Goal: Task Accomplishment & Management: Complete application form

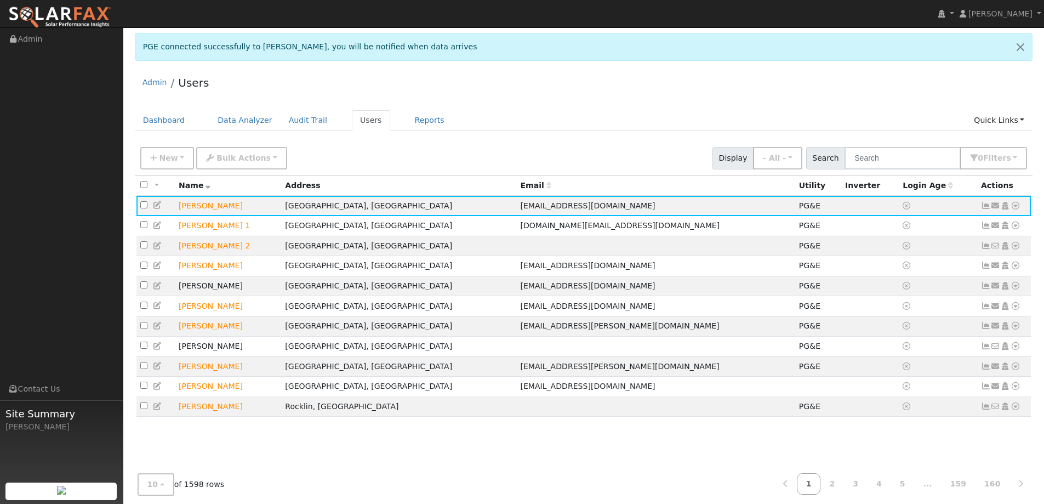
click at [569, 129] on ul "Dashboard Data Analyzer Audit Trail Users Reports Quick Links Quick Add Quick C…" at bounding box center [584, 120] width 898 height 20
click at [159, 123] on link "Dashboard" at bounding box center [164, 120] width 59 height 20
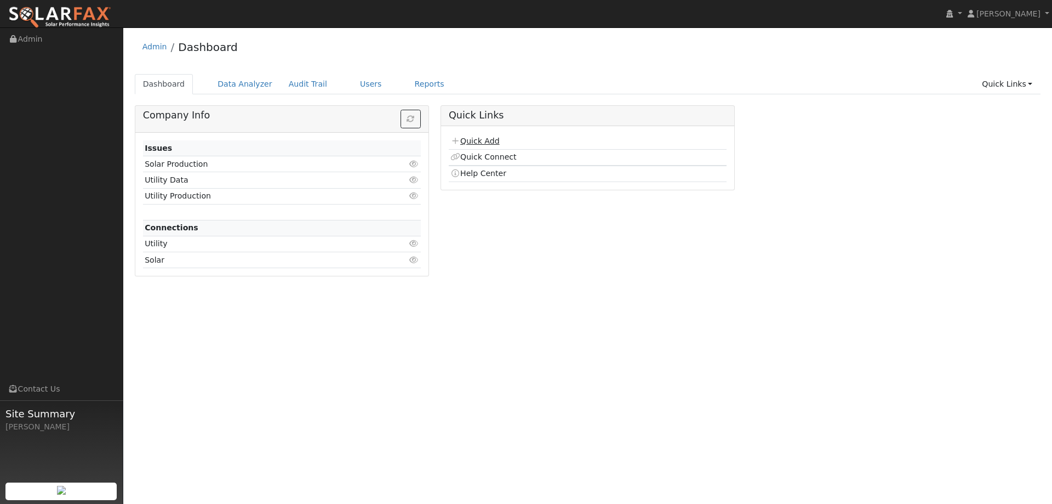
click at [471, 139] on link "Quick Add" at bounding box center [474, 140] width 49 height 9
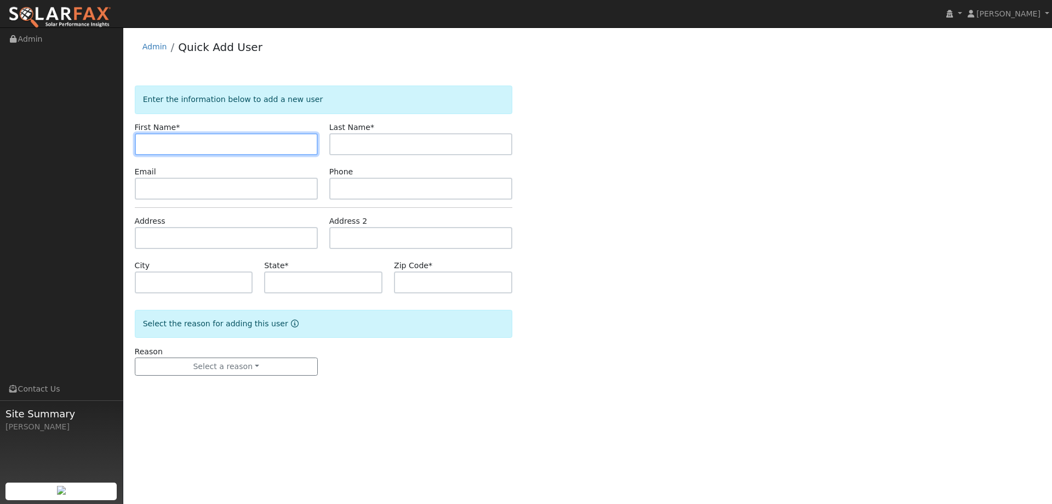
click at [225, 139] on input "text" at bounding box center [226, 144] width 183 height 22
type input "Al"
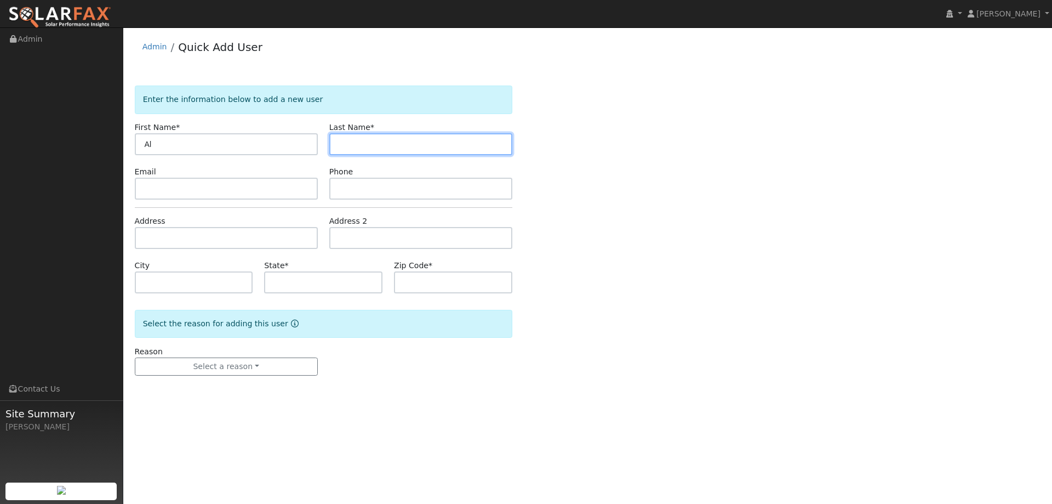
click at [330, 135] on input "text" at bounding box center [420, 144] width 183 height 22
type input "Murphy"
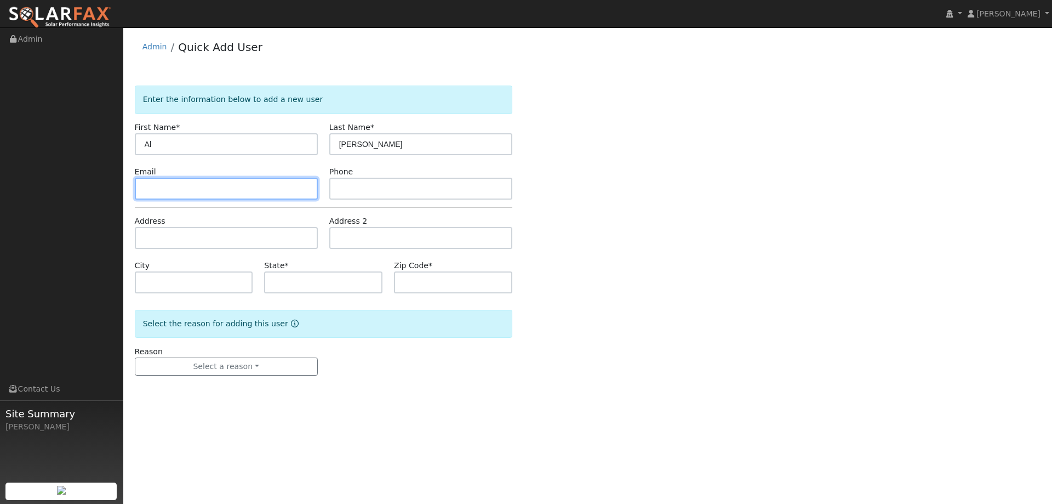
click at [204, 192] on input "text" at bounding box center [226, 189] width 183 height 22
paste input "Amurp1125@sbcglobal.net"
type input "Amurp1125@sbcglobal.net"
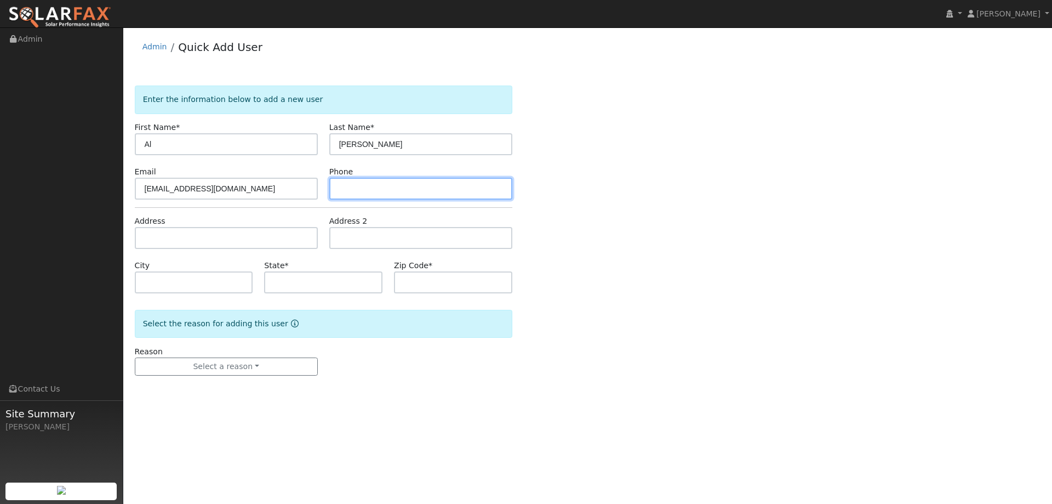
click at [386, 194] on input "text" at bounding box center [420, 189] width 183 height 22
paste input "(707) 446-7556"
type input "(707) 446-7556"
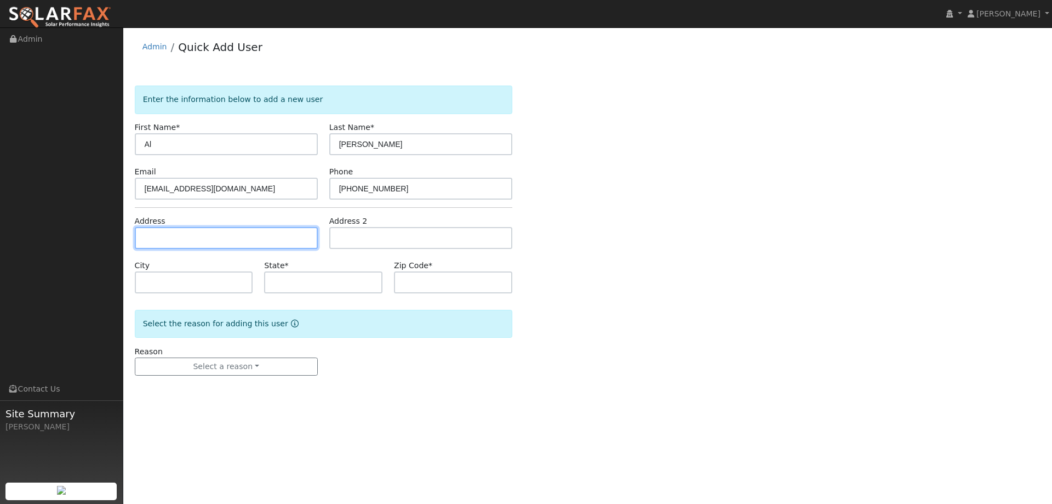
click at [253, 238] on input "text" at bounding box center [226, 238] width 183 height 22
click at [157, 235] on input "text" at bounding box center [226, 238] width 183 height 22
paste input "160 Berryessa Drive"
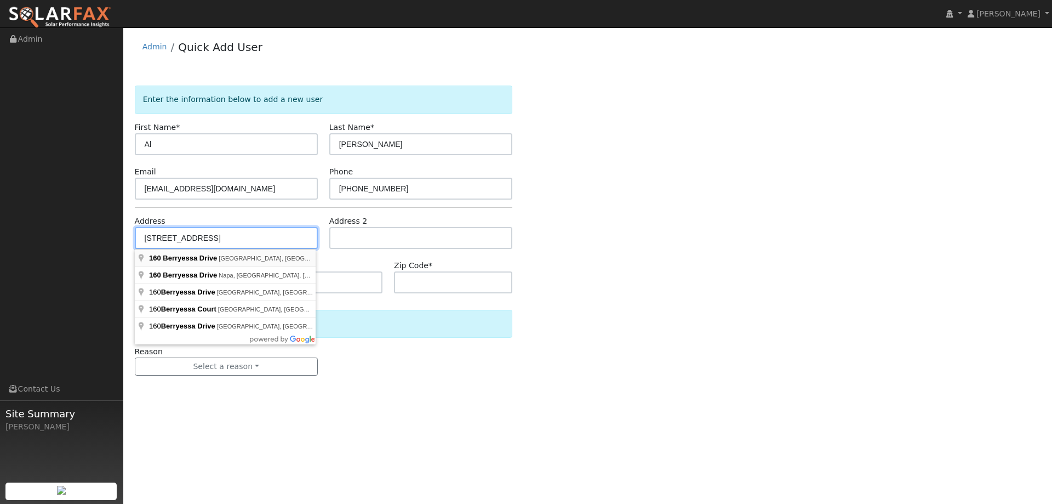
type input "160 Berryessa Drive"
type input "Vacaville"
type input "CA"
type input "95687"
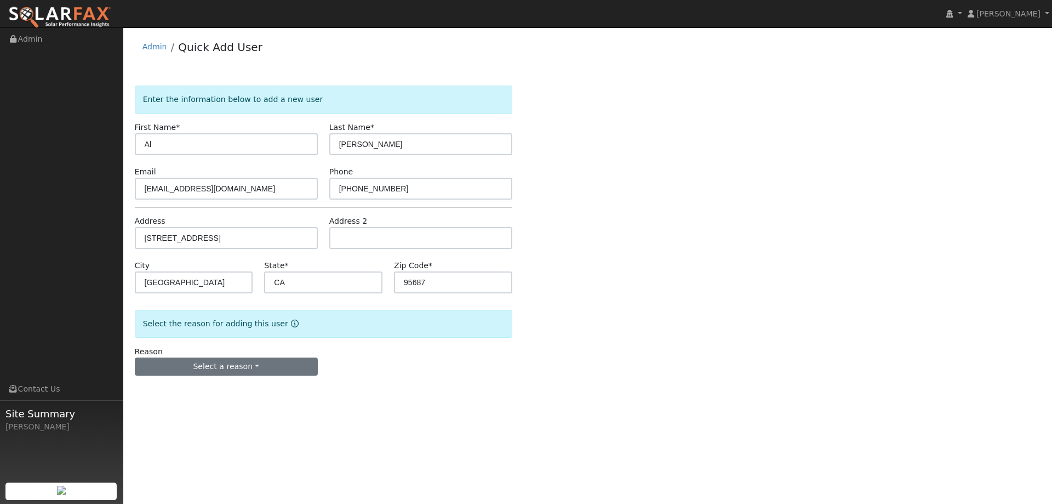
click at [212, 359] on div "Reason Select a reason New lead New customer adding solar New customer has solar" at bounding box center [226, 361] width 195 height 30
click at [212, 361] on button "Select a reason" at bounding box center [226, 366] width 183 height 19
click at [202, 388] on link "New lead" at bounding box center [195, 388] width 121 height 15
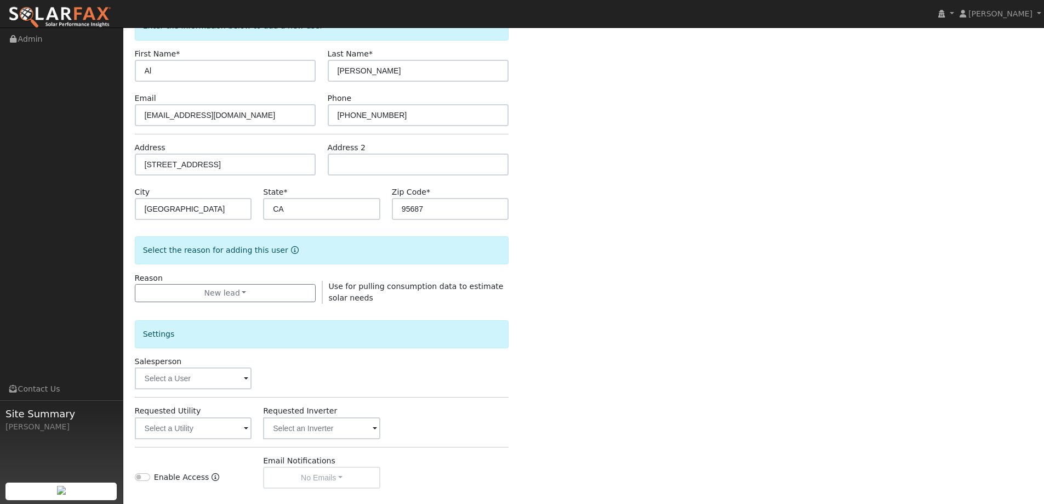
scroll to position [206, 0]
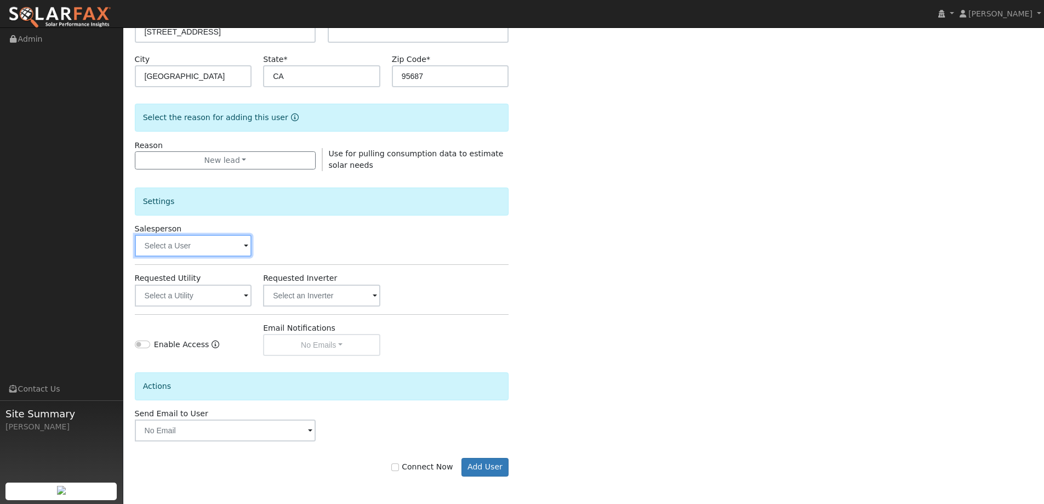
click at [203, 246] on input "text" at bounding box center [193, 246] width 117 height 22
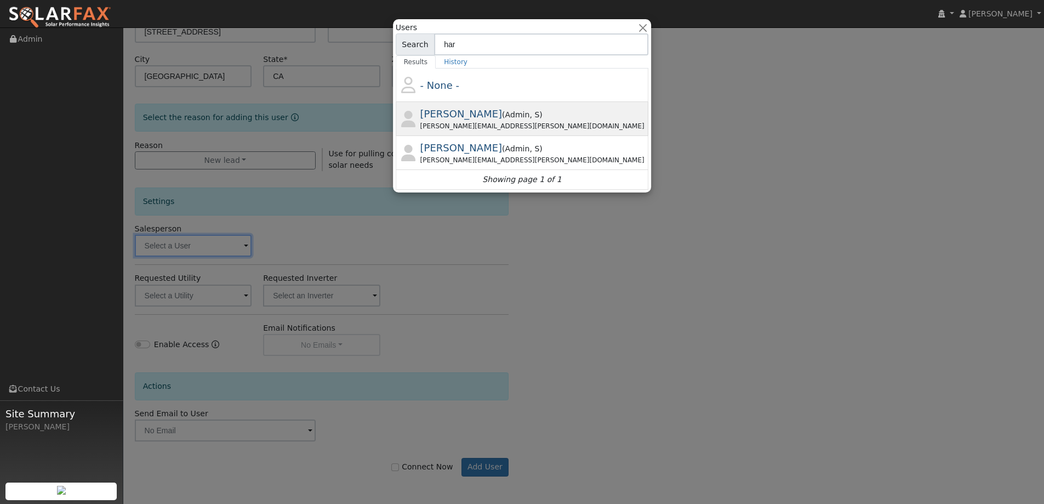
type input "har"
click at [529, 114] on span ", S" at bounding box center [534, 114] width 10 height 9
type input "Mark Harlow"
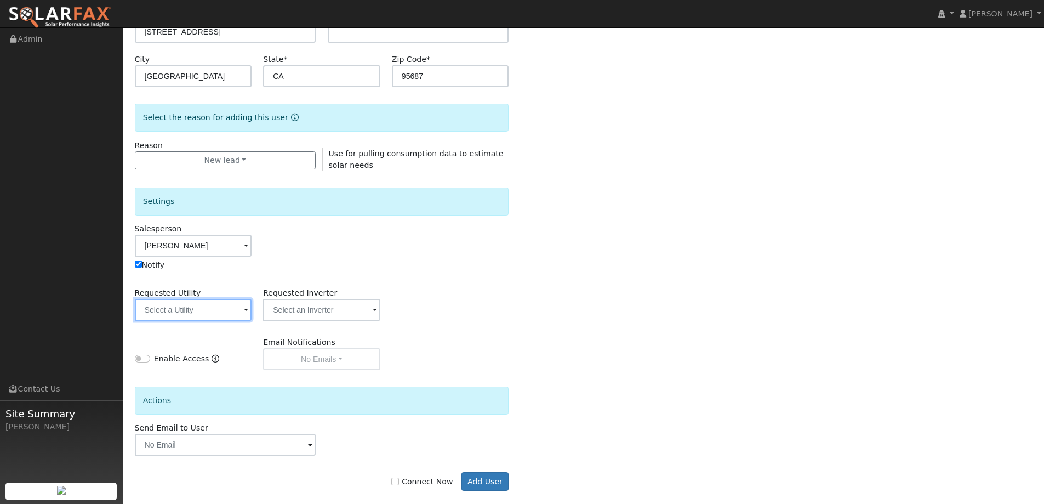
click at [230, 305] on input "text" at bounding box center [193, 310] width 117 height 22
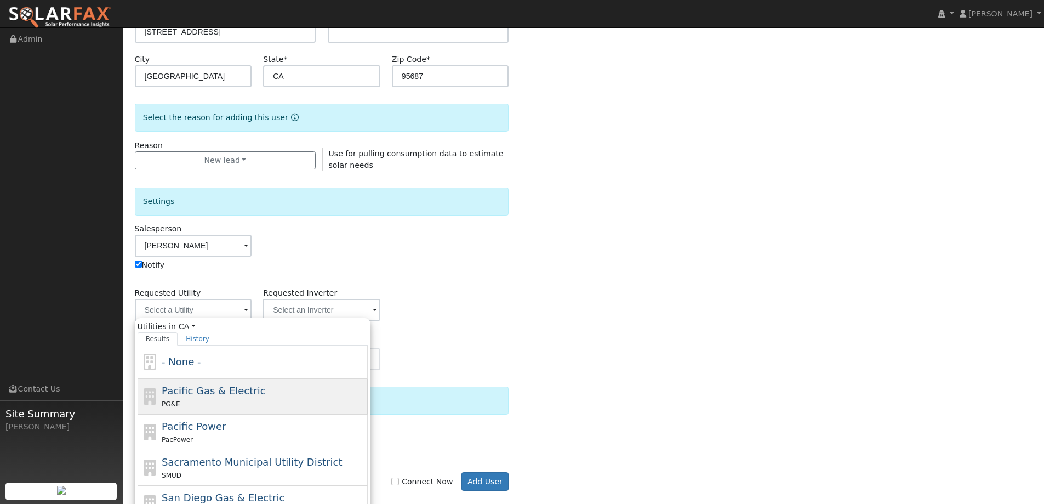
click at [216, 392] on span "Pacific Gas & Electric" at bounding box center [214, 391] width 104 height 12
type input "Pacific Gas & Electric"
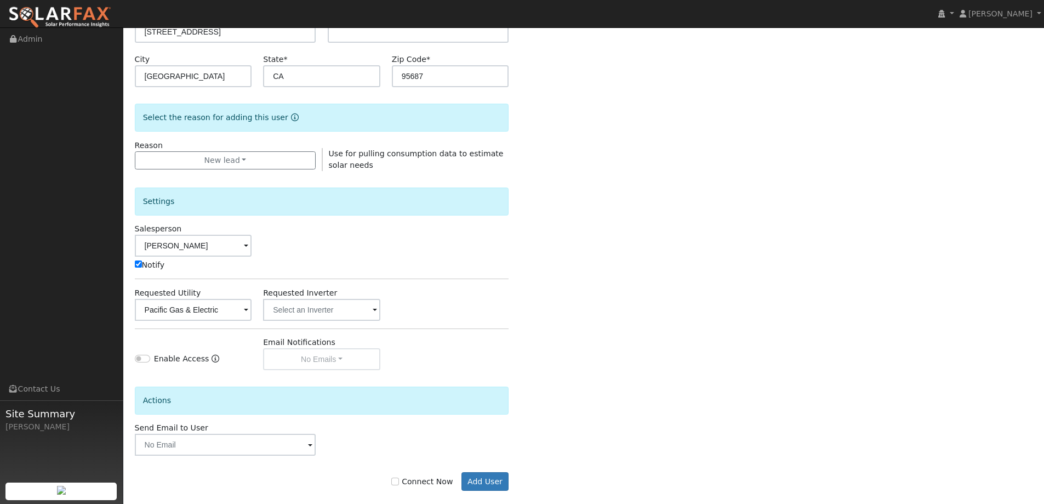
click at [432, 483] on label "Connect Now" at bounding box center [421, 482] width 61 height 12
click at [399, 483] on input "Connect Now" at bounding box center [395, 481] width 8 height 8
checkbox input "true"
click at [504, 477] on button "Add User" at bounding box center [485, 481] width 48 height 19
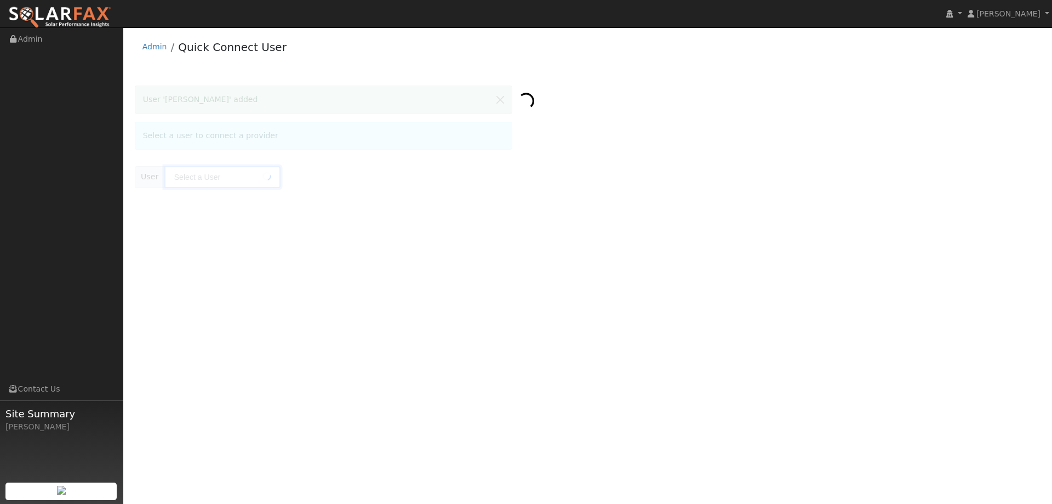
type input "[PERSON_NAME]"
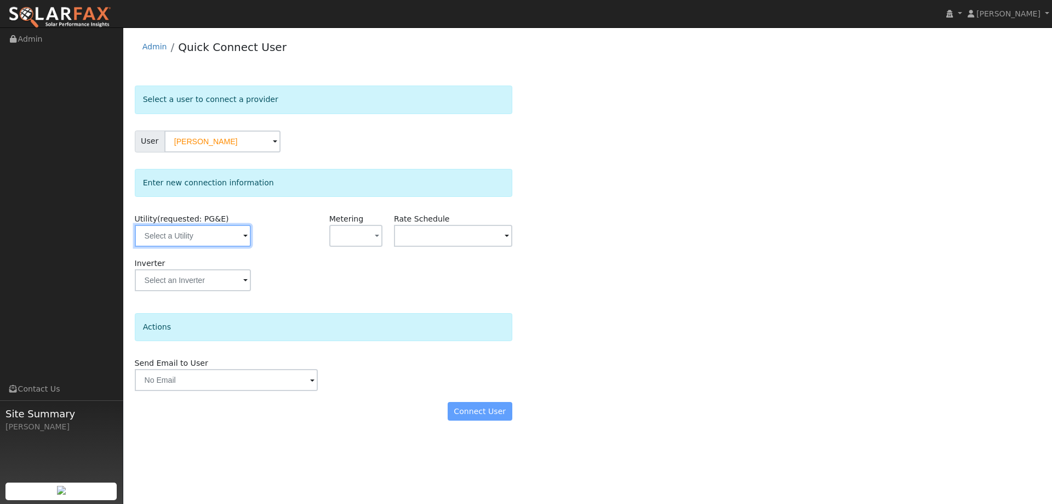
click at [199, 233] on input "text" at bounding box center [193, 236] width 116 height 22
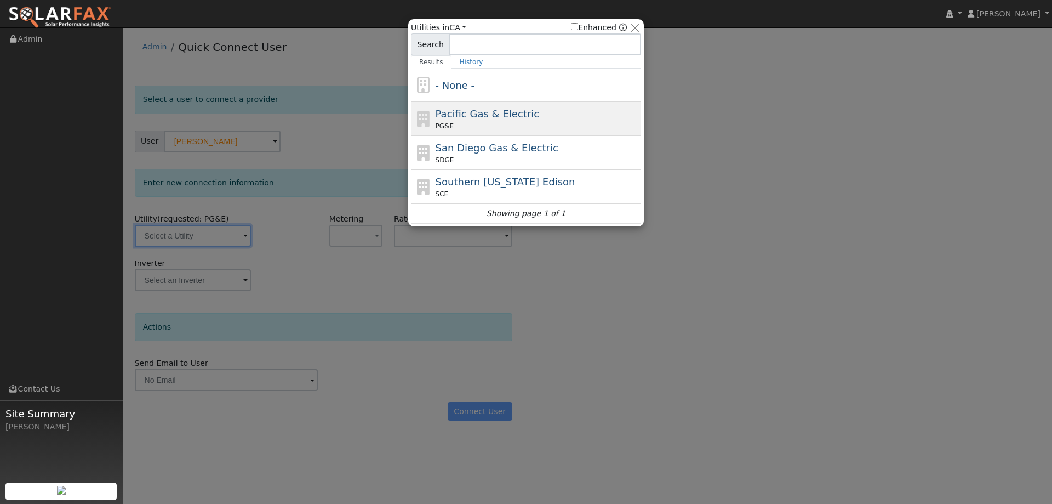
drag, startPoint x: 547, startPoint y: 124, endPoint x: 543, endPoint y: 135, distance: 12.3
click at [547, 124] on div "PG&E" at bounding box center [537, 126] width 203 height 10
type input "PG&E"
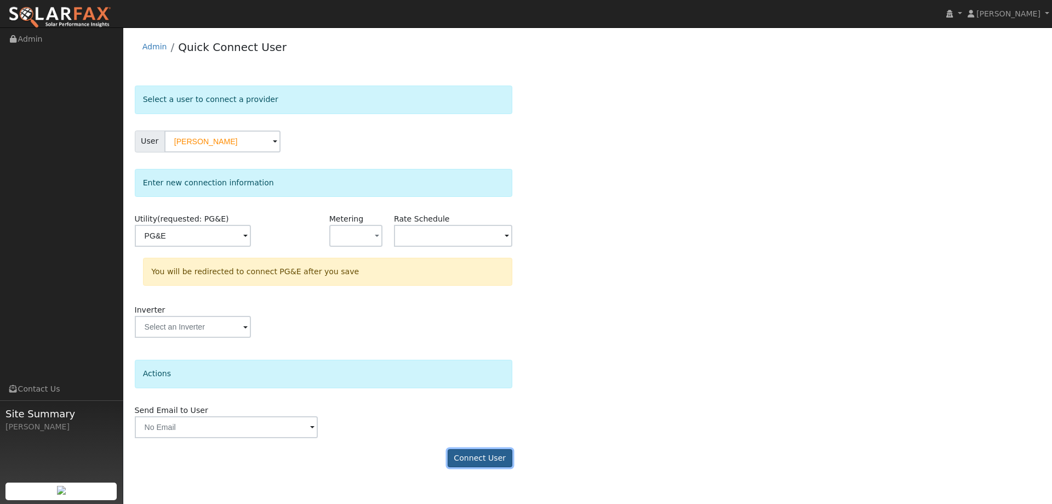
click at [468, 465] on button "Connect User" at bounding box center [480, 458] width 65 height 19
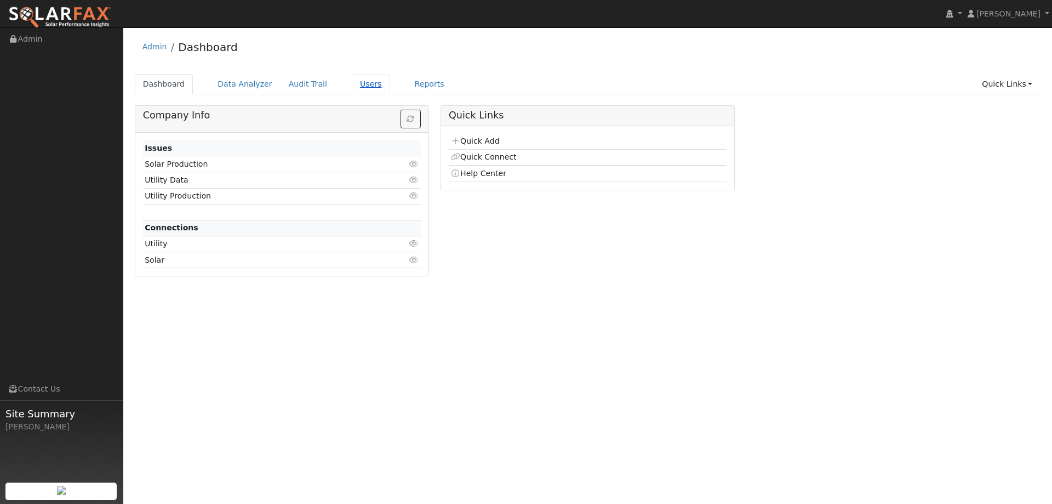
click at [352, 93] on link "Users" at bounding box center [371, 84] width 38 height 20
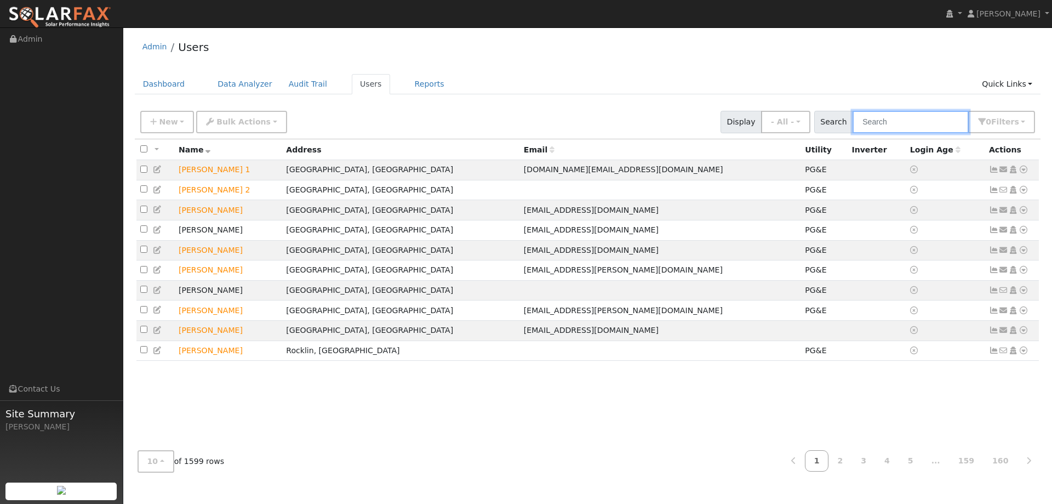
click at [872, 119] on input "text" at bounding box center [911, 122] width 116 height 22
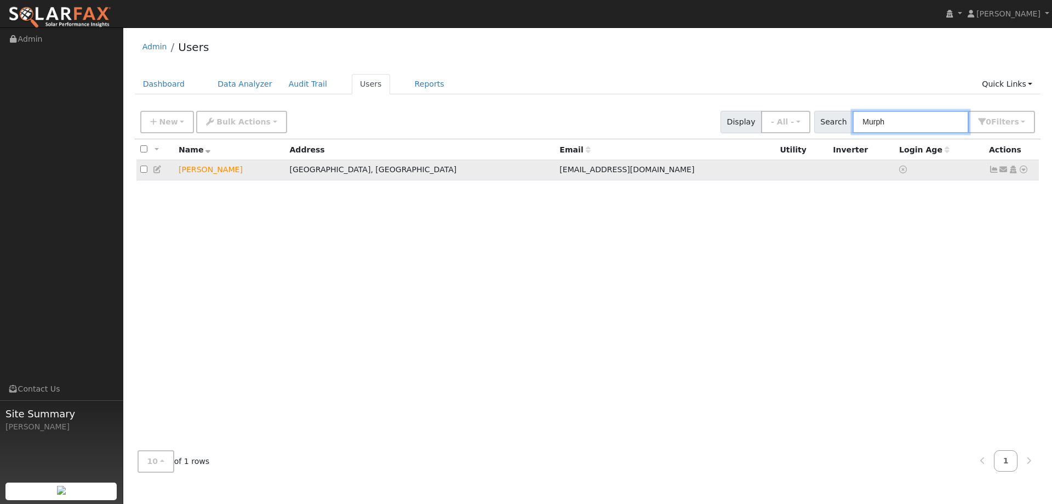
type input "Murph"
click at [1023, 175] on link at bounding box center [1024, 170] width 10 height 12
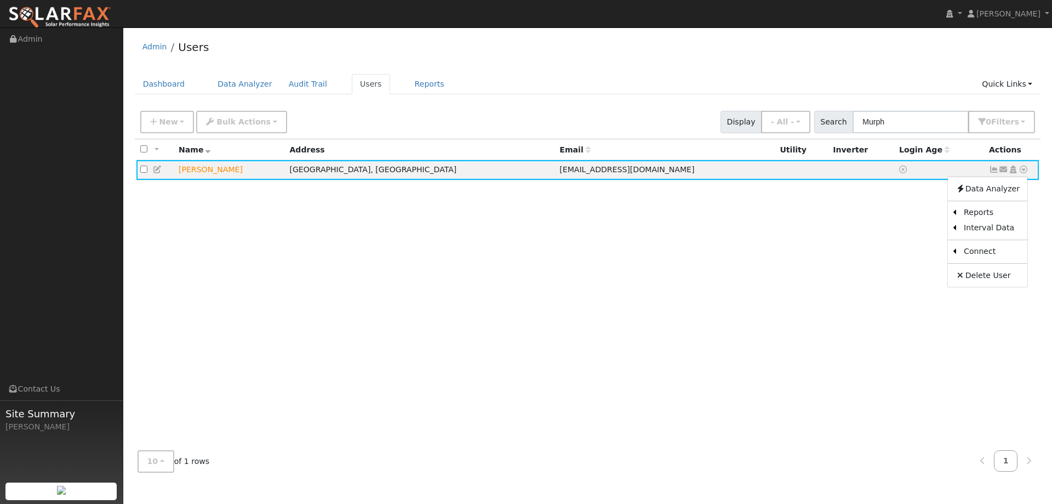
click at [0, 0] on link "Utility" at bounding box center [0, 0] width 0 height 0
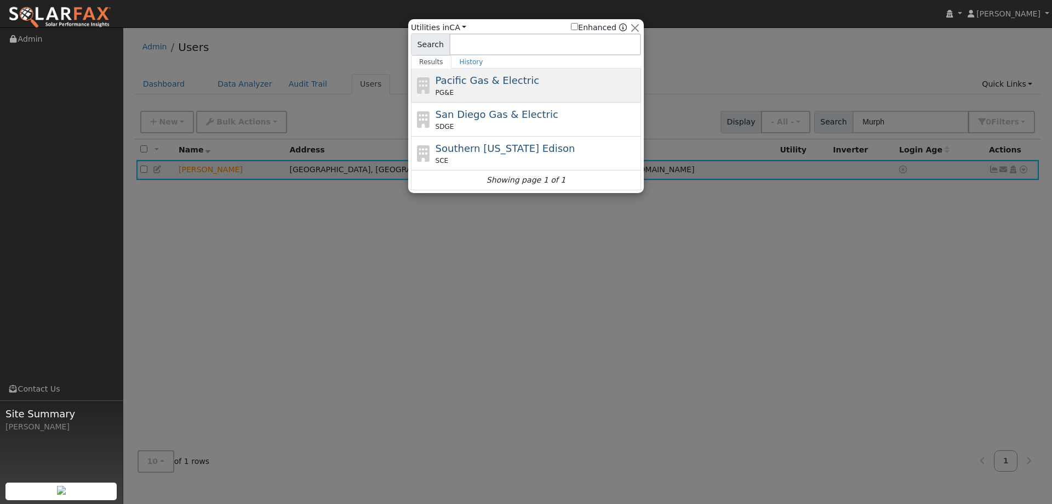
click at [460, 97] on div "PG&E" at bounding box center [537, 93] width 203 height 10
